Goal: Information Seeking & Learning: Check status

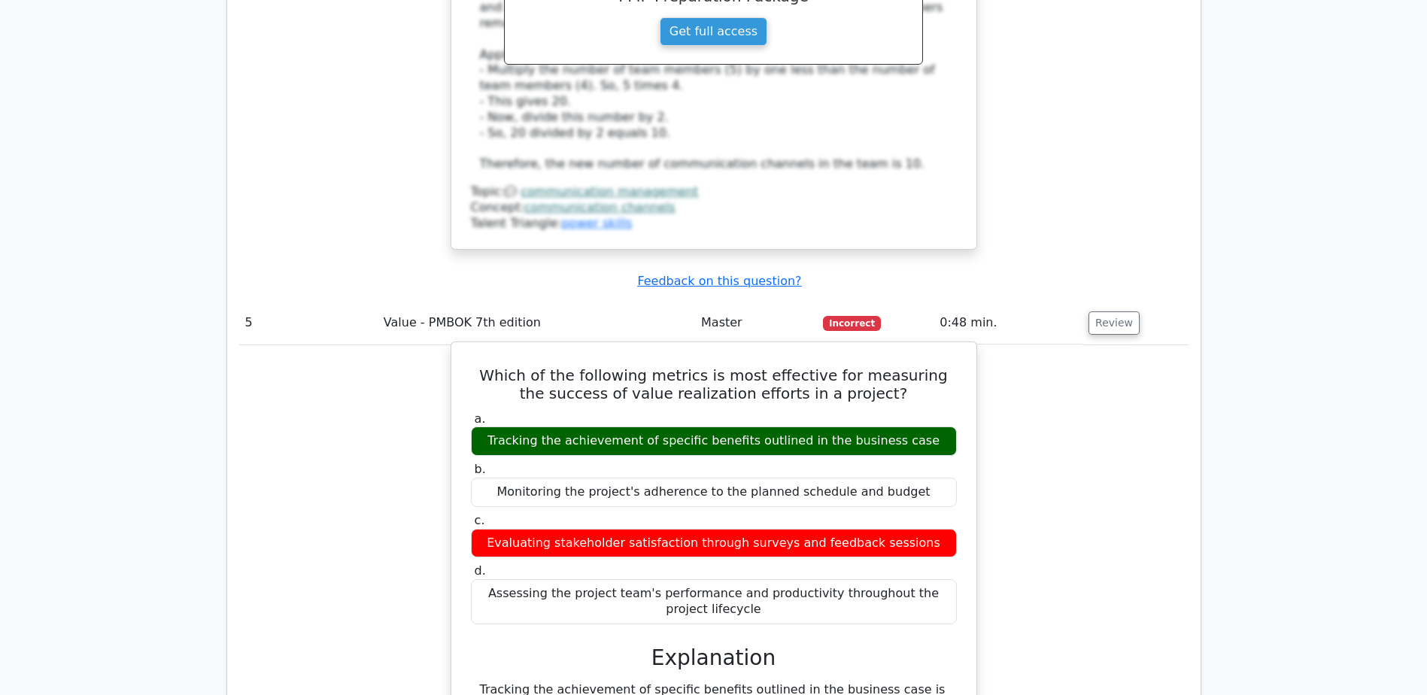
scroll to position [4287, 0]
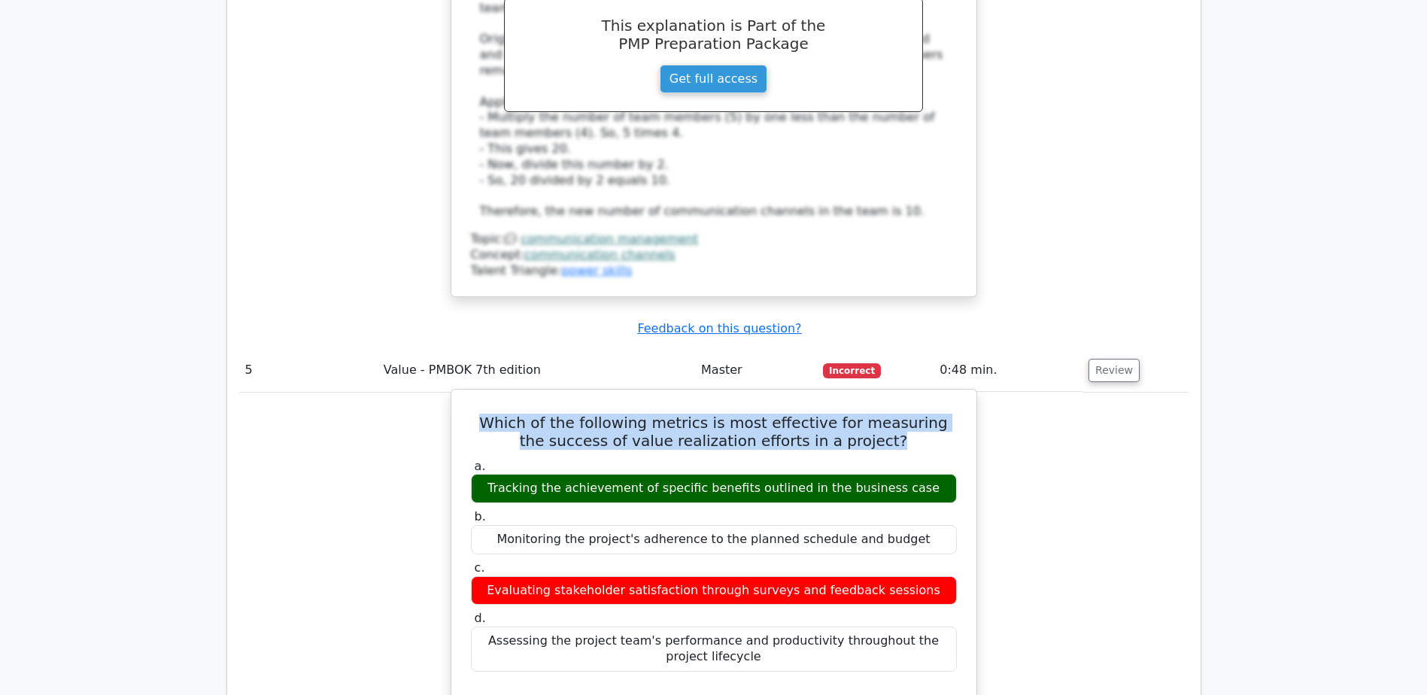
drag, startPoint x: 484, startPoint y: 217, endPoint x: 896, endPoint y: 238, distance: 411.9
click at [896, 414] on h5 "Which of the following metrics is most effective for measuring the success of v…" at bounding box center [713, 432] width 489 height 36
copy h5 "Which of the following metrics is most effective for measuring the success of v…"
drag, startPoint x: 499, startPoint y: 287, endPoint x: 927, endPoint y: 287, distance: 428.7
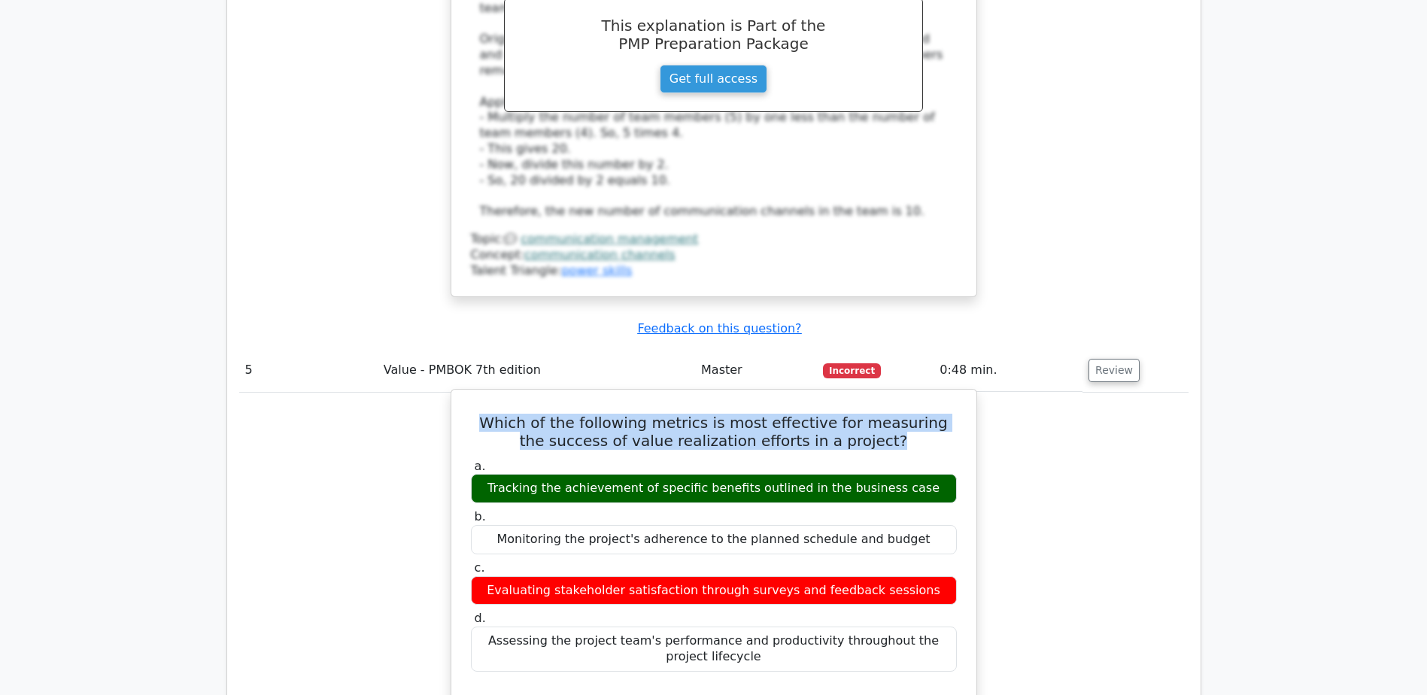
click at [927, 474] on div "Tracking the achievement of specific benefits outlined in the business case" at bounding box center [714, 488] width 486 height 29
copy div "Tracking the achievement of specific benefits outlined in the business case"
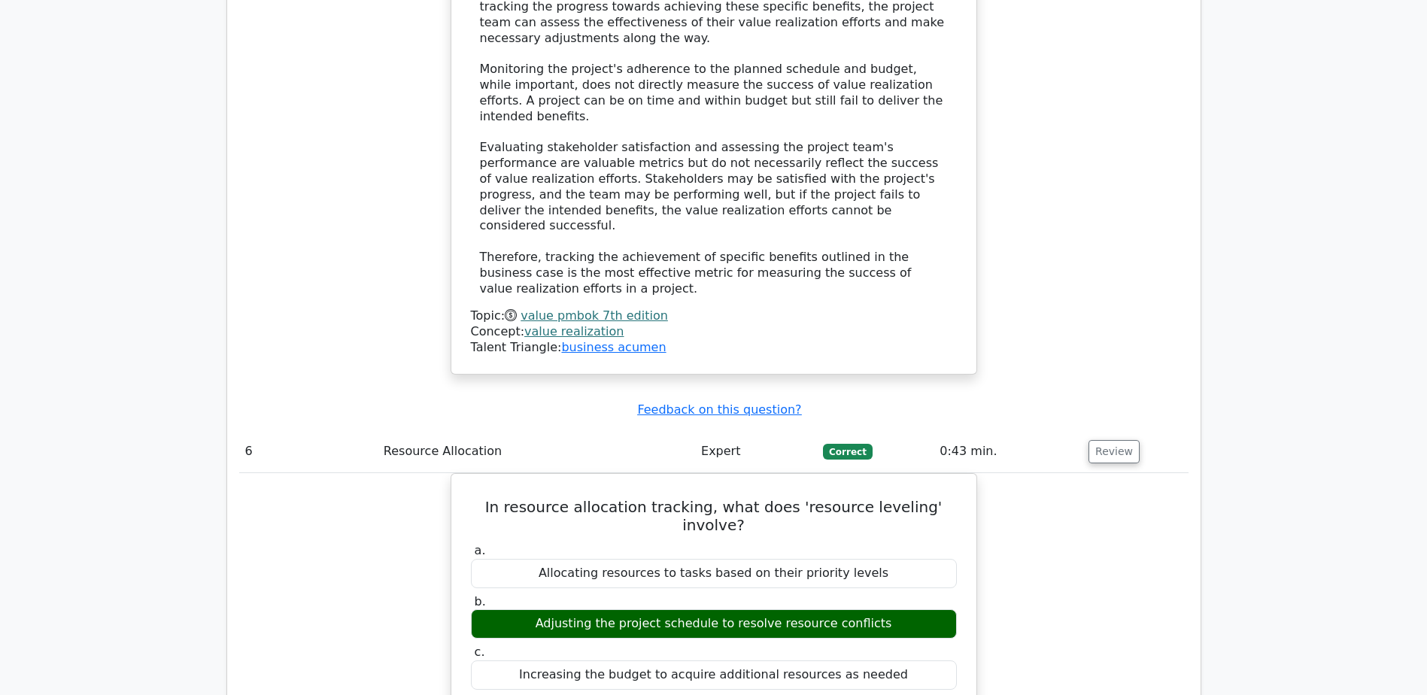
scroll to position [5114, 0]
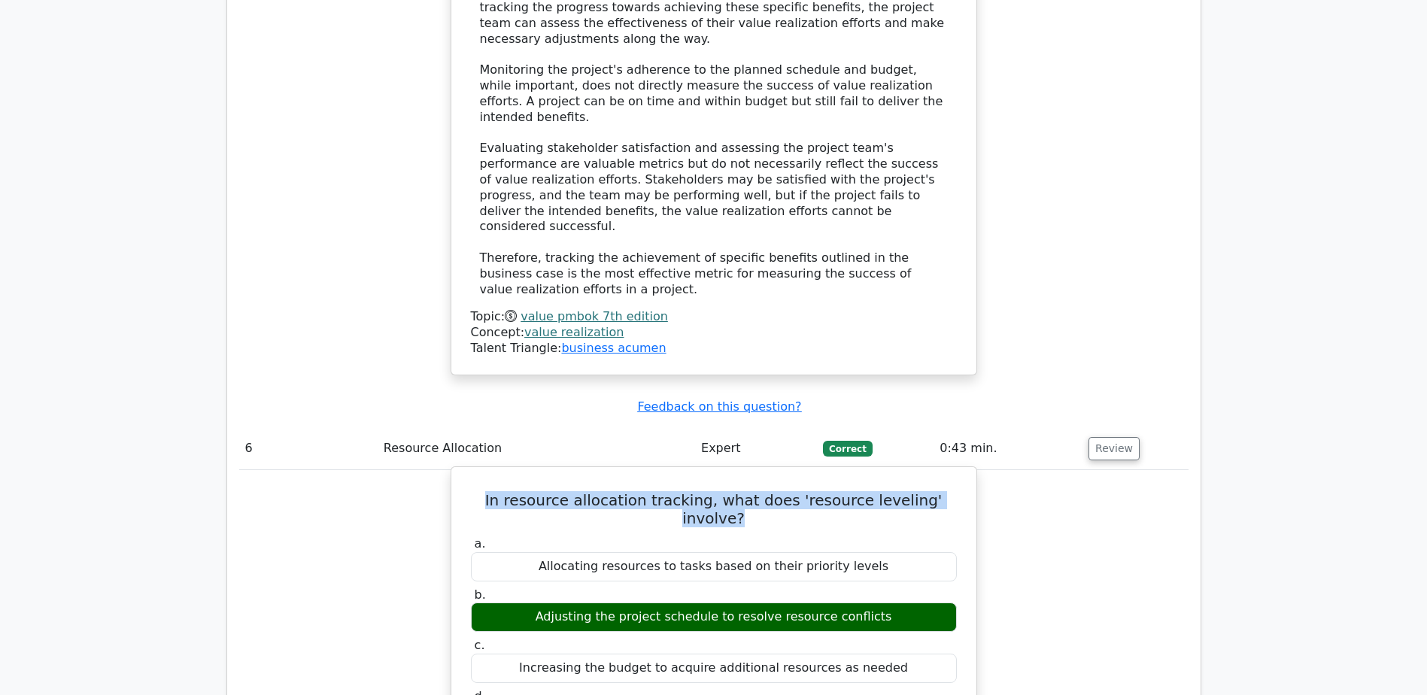
drag, startPoint x: 476, startPoint y: 235, endPoint x: 951, endPoint y: 227, distance: 475.4
click at [951, 491] on h5 "In resource allocation tracking, what does 'resource leveling' involve?" at bounding box center [713, 509] width 489 height 36
copy h5 "In resource allocation tracking, what does 'resource leveling' involve?"
drag, startPoint x: 539, startPoint y: 336, endPoint x: 917, endPoint y: 335, distance: 377.5
click at [917, 602] on div "Adjusting the project schedule to resolve resource conflicts" at bounding box center [714, 616] width 486 height 29
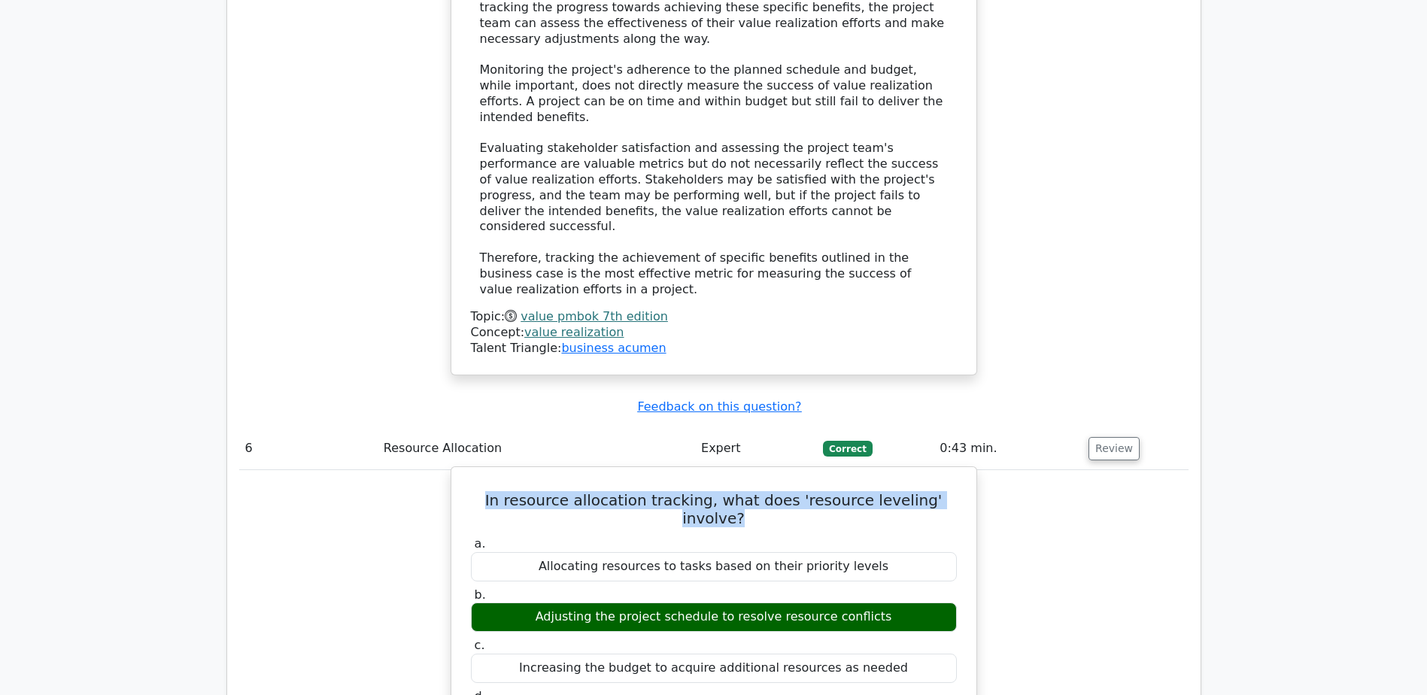
copy div "Adjusting the project schedule to resolve resource conflicts"
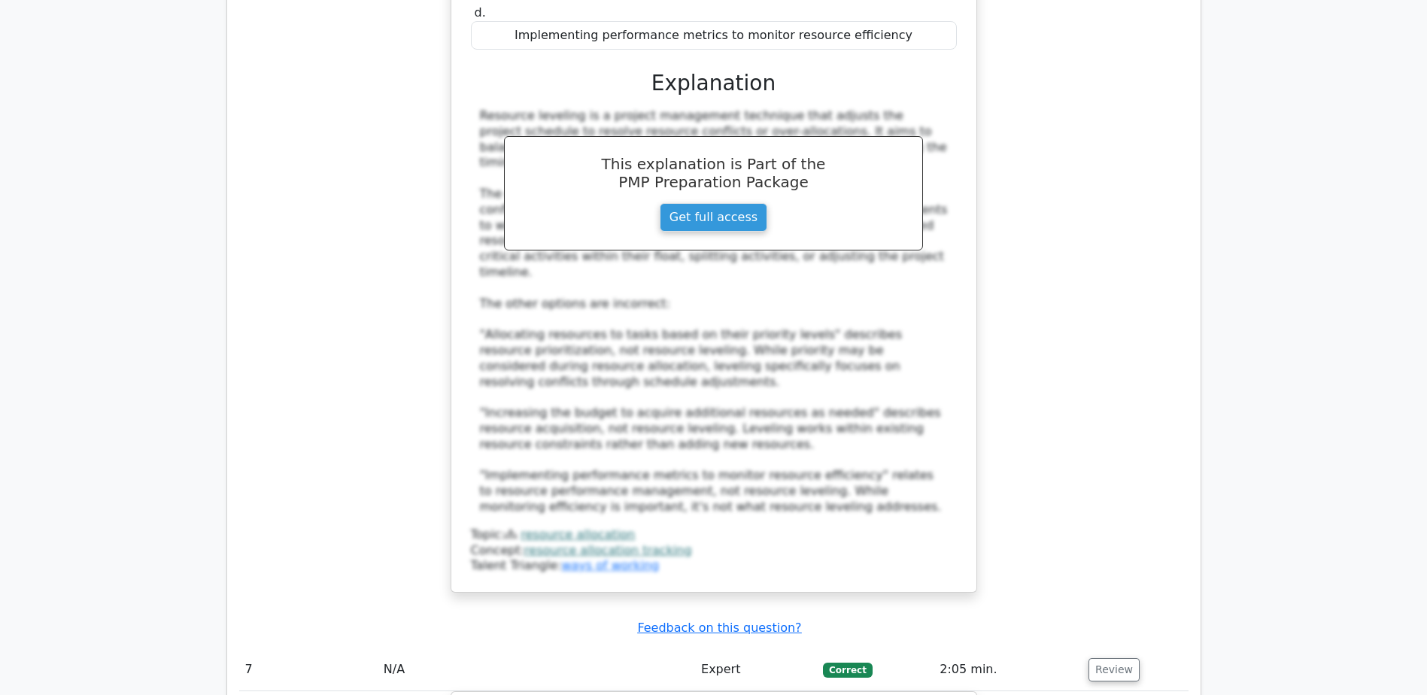
scroll to position [5866, 0]
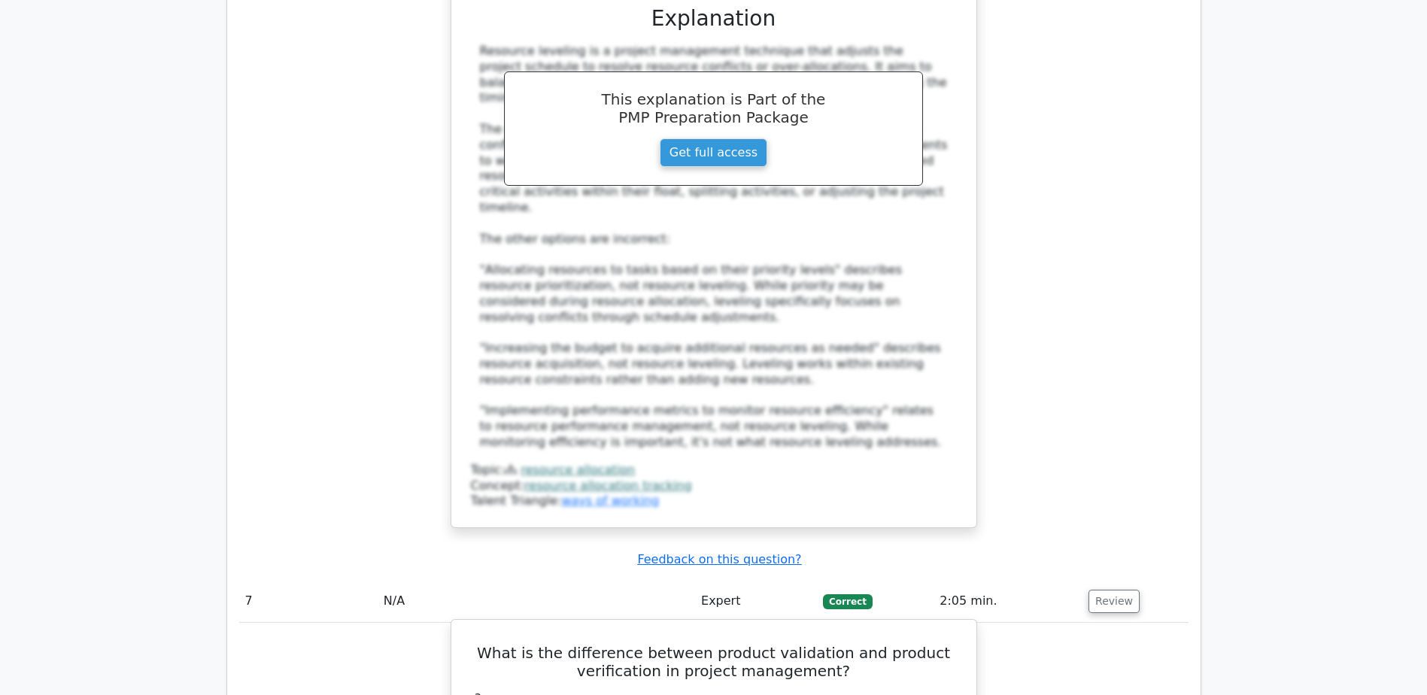
drag, startPoint x: 487, startPoint y: 472, endPoint x: 969, endPoint y: 489, distance: 481.6
copy div "Product validation confirms that the product meets customer requirements, while…"
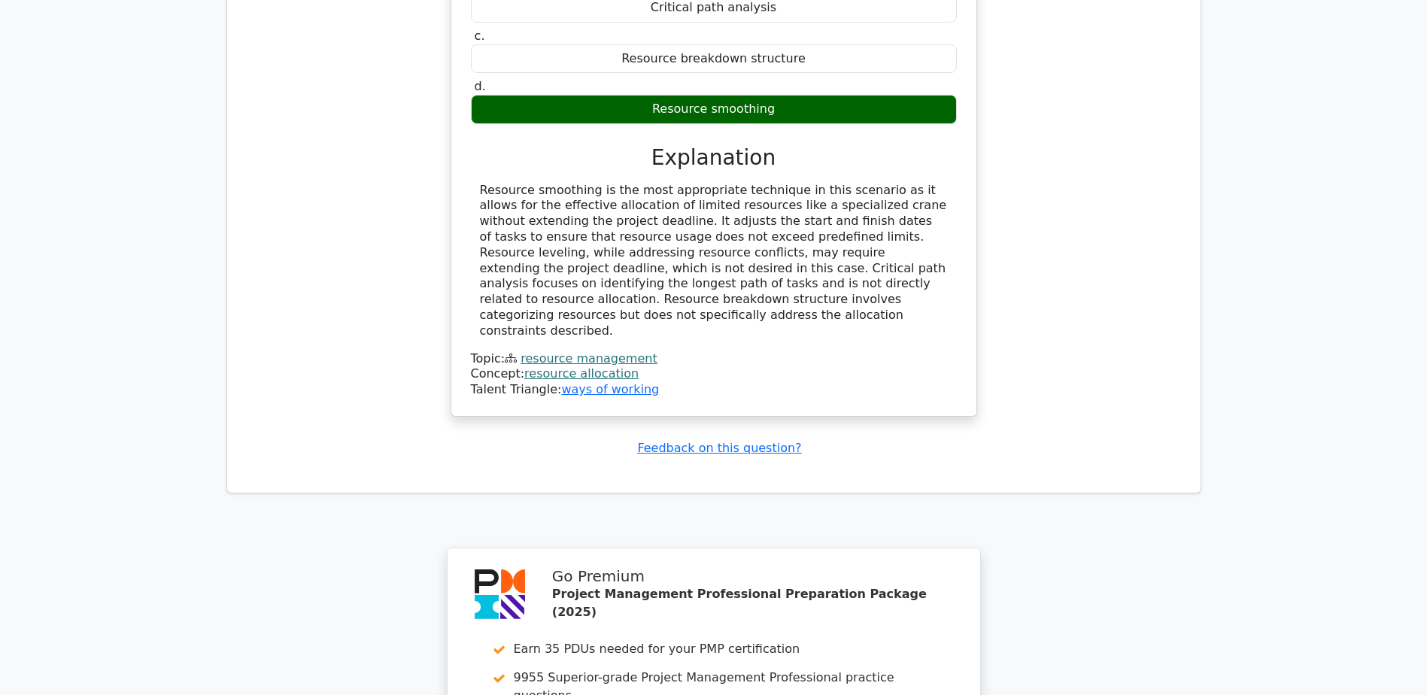
scroll to position [7546, 0]
